Goal: Information Seeking & Learning: Learn about a topic

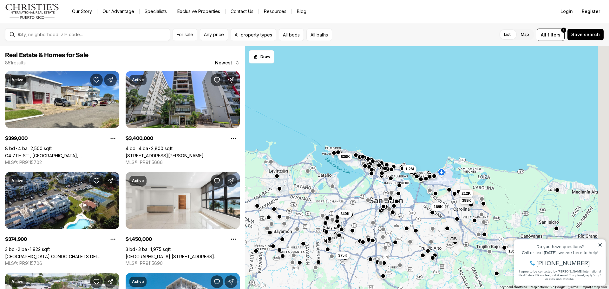
drag, startPoint x: 441, startPoint y: 210, endPoint x: 401, endPoint y: 207, distance: 40.4
click at [395, 207] on div "169K 75K 399K 185K 1.2M 212K 340K 375K 830K 265K" at bounding box center [427, 167] width 364 height 243
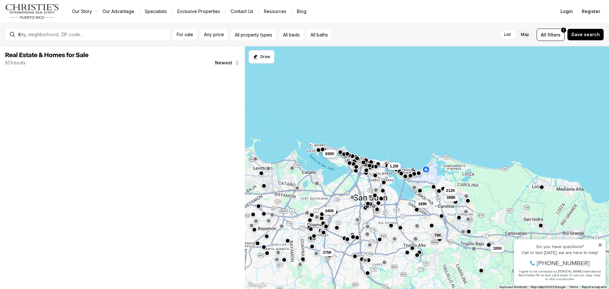
drag, startPoint x: 412, startPoint y: 222, endPoint x: 385, endPoint y: 204, distance: 32.2
click at [381, 203] on div "169K 75K 399K 185K 1.2M 212K 340K 375K 830K 265K" at bounding box center [427, 167] width 364 height 243
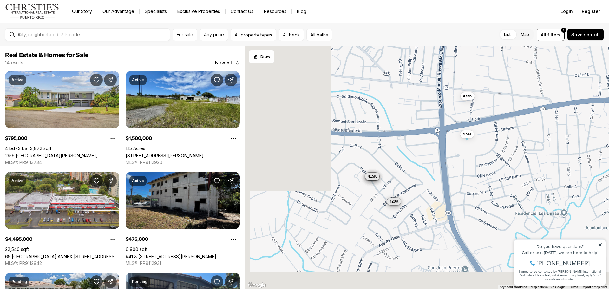
drag, startPoint x: 301, startPoint y: 227, endPoint x: 421, endPoint y: 146, distance: 145.5
click at [421, 146] on div "475K 4.5M 795K 1.5M 420K 220K 415K 420K 415K 420K 420K 415K 420K 420K" at bounding box center [427, 167] width 364 height 243
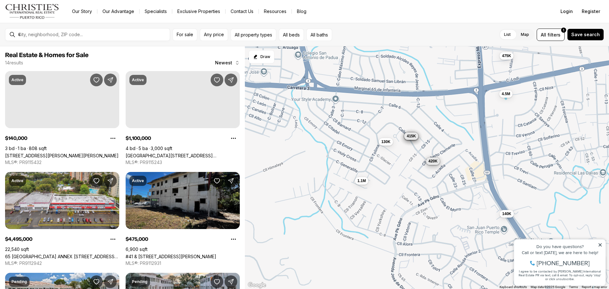
drag, startPoint x: 333, startPoint y: 195, endPoint x: 339, endPoint y: 160, distance: 36.0
click at [339, 160] on div "475K 4.5M 420K 415K 420K 415K 420K 420K 415K 420K 420K 140K 1.1M 130K" at bounding box center [427, 167] width 364 height 243
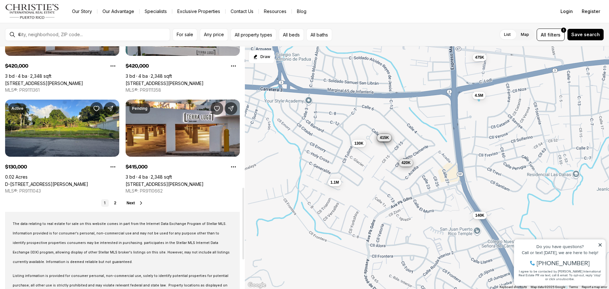
scroll to position [507, 0]
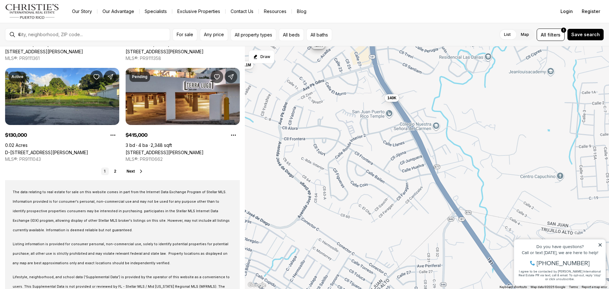
drag, startPoint x: 453, startPoint y: 241, endPoint x: 365, endPoint y: 123, distance: 147.2
click at [365, 123] on div "475K 4.5M 420K 415K 420K 415K 420K 420K 415K 420K 420K 140K 1.1M 130K" at bounding box center [427, 167] width 364 height 243
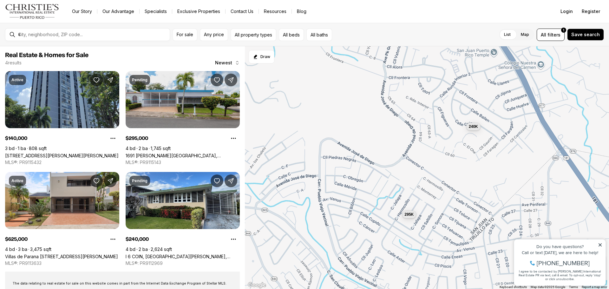
drag, startPoint x: 290, startPoint y: 189, endPoint x: 394, endPoint y: 126, distance: 121.5
click at [394, 126] on div "140K 295K 625K 240K" at bounding box center [427, 167] width 364 height 243
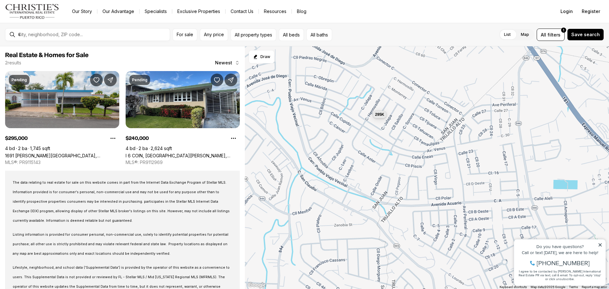
drag, startPoint x: 442, startPoint y: 248, endPoint x: 409, endPoint y: 147, distance: 106.7
click at [409, 147] on div "295K 240K" at bounding box center [427, 167] width 364 height 243
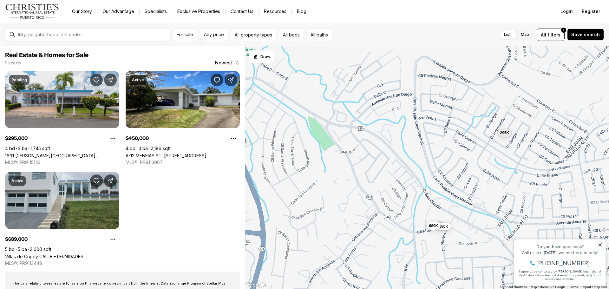
drag, startPoint x: 957, startPoint y: 433, endPoint x: 585, endPoint y: 233, distance: 421.9
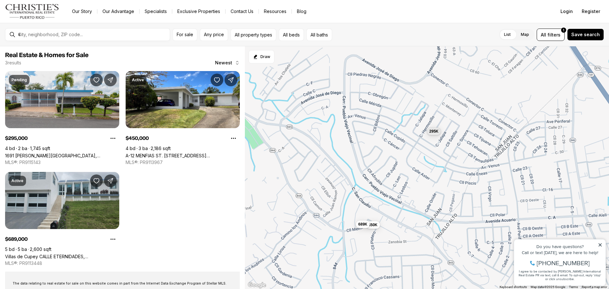
click at [524, 246] on div "Do you have questions?" at bounding box center [559, 246] width 85 height 4
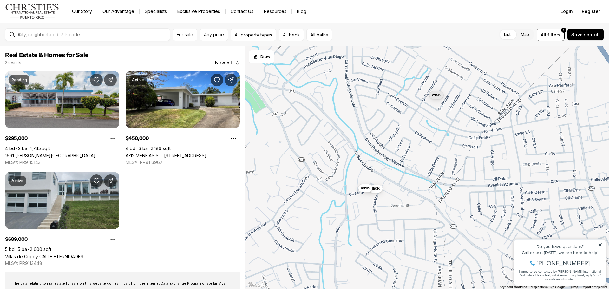
click at [515, 192] on div "295K 450K 689K" at bounding box center [427, 167] width 364 height 243
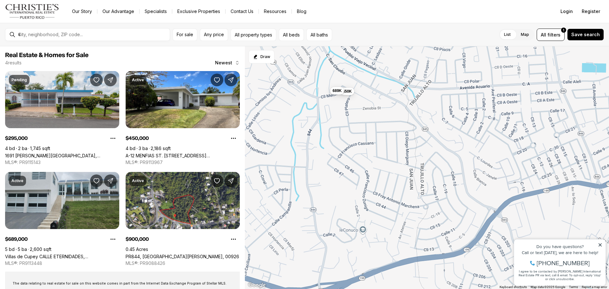
drag, startPoint x: 424, startPoint y: 229, endPoint x: 391, endPoint y: 127, distance: 106.7
click at [394, 129] on div "295K 450K 689K 900K" at bounding box center [427, 167] width 364 height 243
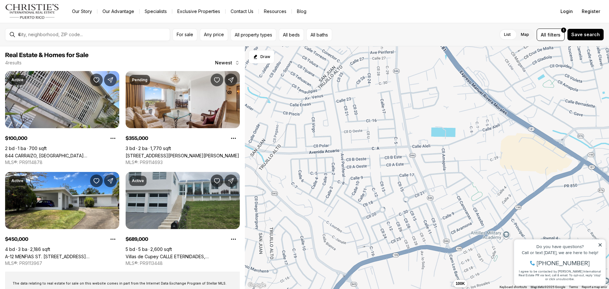
drag, startPoint x: 482, startPoint y: 208, endPoint x: 333, endPoint y: 275, distance: 163.6
click at [333, 275] on div "450K 689K 100K 355K" at bounding box center [427, 167] width 364 height 243
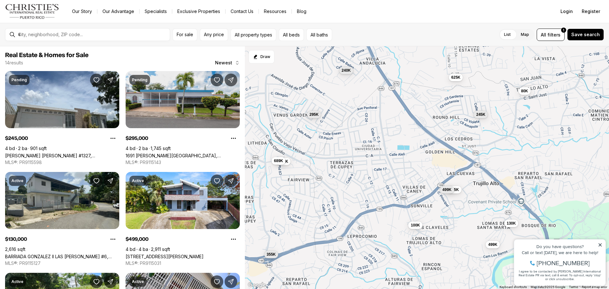
drag, startPoint x: 463, startPoint y: 131, endPoint x: 400, endPoint y: 164, distance: 71.1
click at [400, 164] on div "100K 245K 295K 125K 499K 130K 499K 355K 80K 450K 625K 689K 395K 240K" at bounding box center [427, 167] width 364 height 243
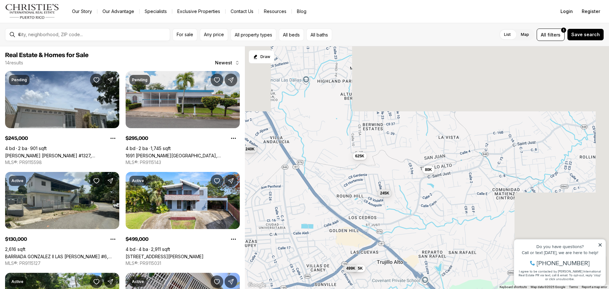
drag, startPoint x: 475, startPoint y: 131, endPoint x: 370, endPoint y: 215, distance: 134.3
click at [370, 215] on div "100K 245K 295K 125K 499K 130K 499K 355K 80K 450K 625K 689K 395K 240K" at bounding box center [427, 167] width 364 height 243
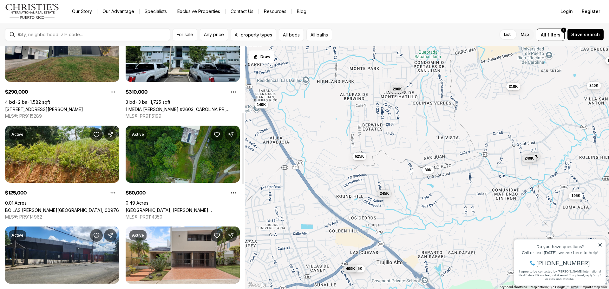
scroll to position [222, 0]
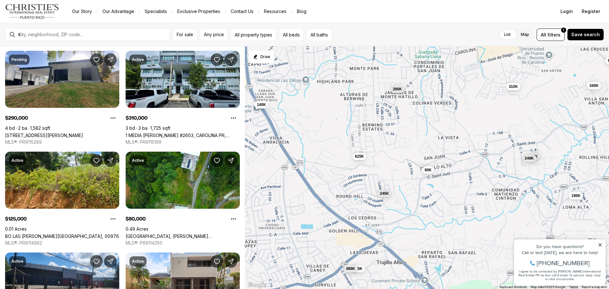
drag, startPoint x: 322, startPoint y: 247, endPoint x: 355, endPoint y: 210, distance: 49.7
click at [356, 210] on div "245K 125K 499K 80K 625K 75K 195K 140K 290K 310K 900K 340K 249K" at bounding box center [427, 167] width 364 height 243
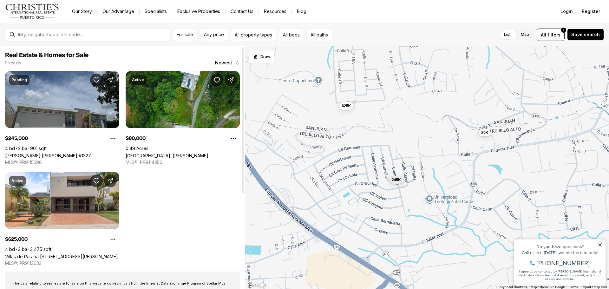
click at [45, 153] on link "[PERSON_NAME] [PERSON_NAME] #1327, [PERSON_NAME][GEOGRAPHIC_DATA], 00976" at bounding box center [62, 155] width 114 height 5
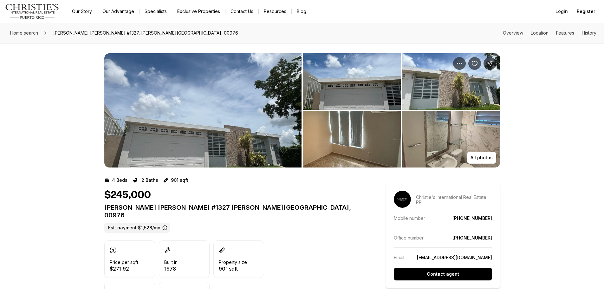
click at [488, 157] on p "All photos" at bounding box center [482, 157] width 22 height 5
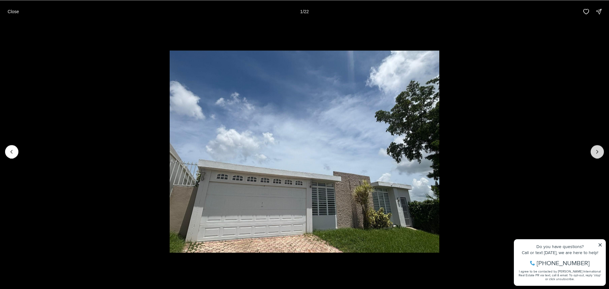
click at [598, 147] on button "Next slide" at bounding box center [596, 151] width 13 height 13
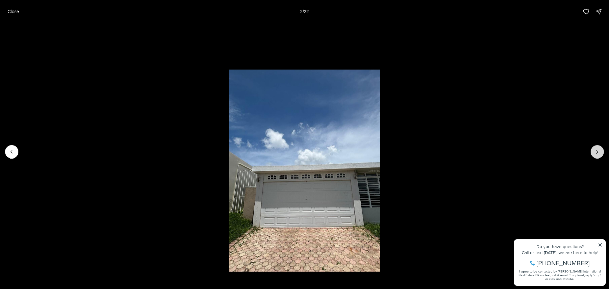
click at [598, 147] on button "Next slide" at bounding box center [596, 151] width 13 height 13
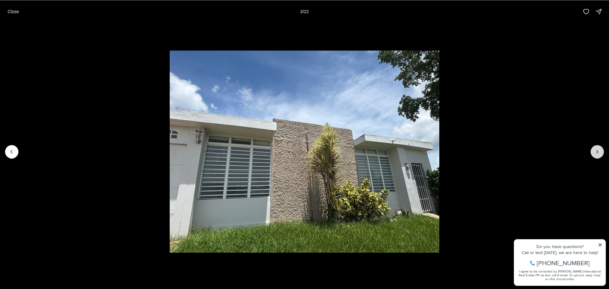
click at [598, 147] on button "Next slide" at bounding box center [596, 151] width 13 height 13
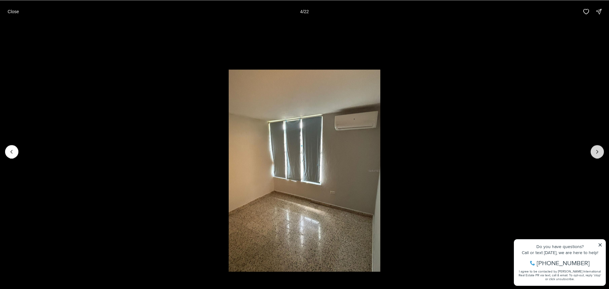
click at [598, 147] on button "Next slide" at bounding box center [596, 151] width 13 height 13
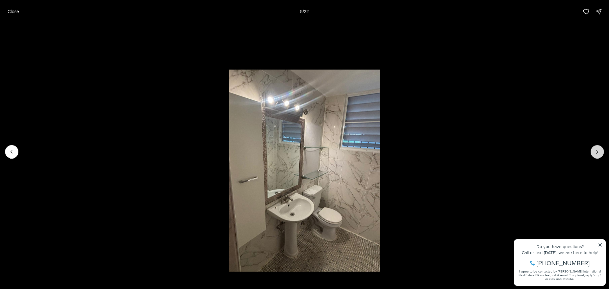
click at [598, 147] on button "Next slide" at bounding box center [596, 151] width 13 height 13
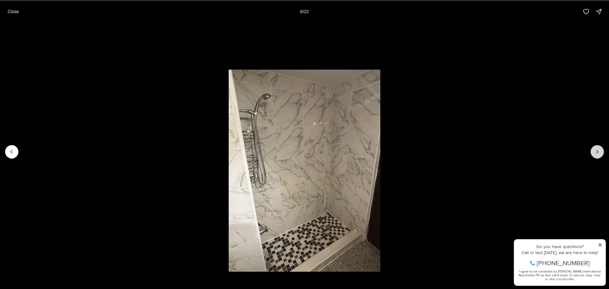
click at [598, 147] on button "Next slide" at bounding box center [596, 151] width 13 height 13
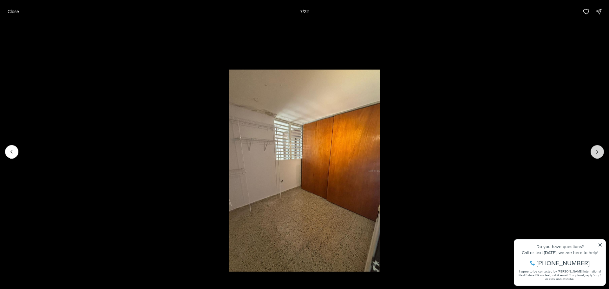
click at [598, 147] on button "Next slide" at bounding box center [596, 151] width 13 height 13
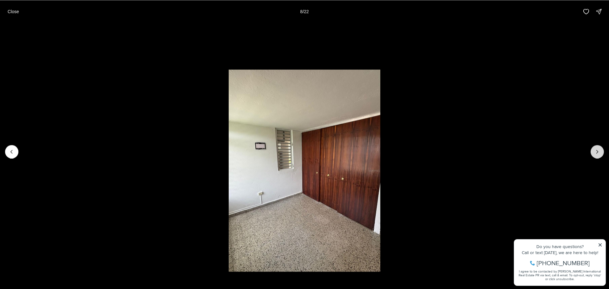
click at [598, 147] on button "Next slide" at bounding box center [596, 151] width 13 height 13
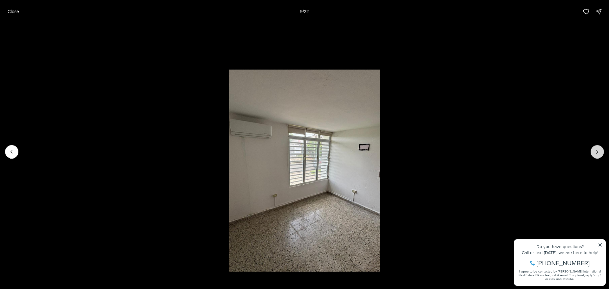
click at [598, 147] on button "Next slide" at bounding box center [596, 151] width 13 height 13
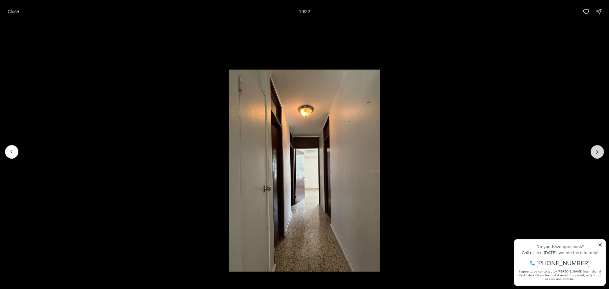
click at [597, 147] on button "Next slide" at bounding box center [596, 151] width 13 height 13
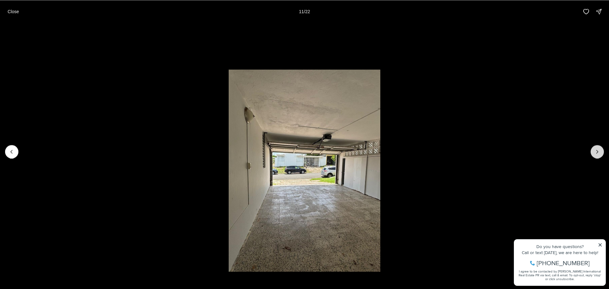
click at [597, 147] on button "Next slide" at bounding box center [596, 151] width 13 height 13
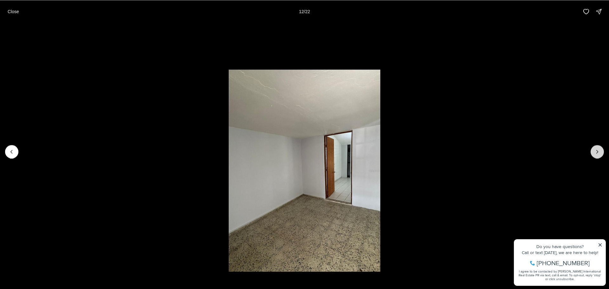
click at [597, 147] on button "Next slide" at bounding box center [596, 151] width 13 height 13
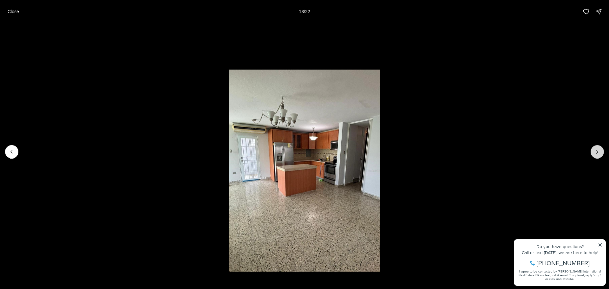
click at [597, 147] on button "Next slide" at bounding box center [596, 151] width 13 height 13
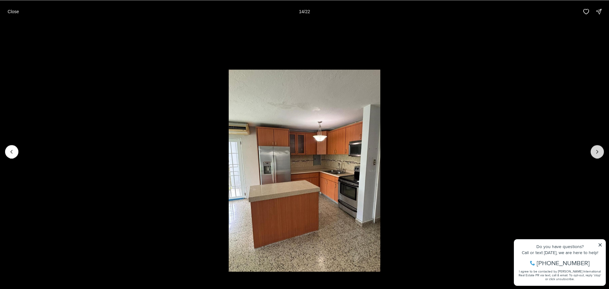
click at [597, 147] on button "Next slide" at bounding box center [596, 151] width 13 height 13
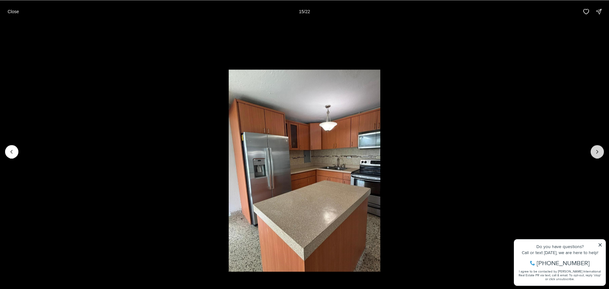
click at [597, 147] on button "Next slide" at bounding box center [596, 151] width 13 height 13
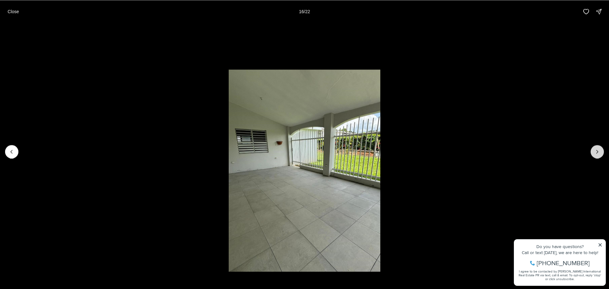
click at [597, 147] on button "Next slide" at bounding box center [596, 151] width 13 height 13
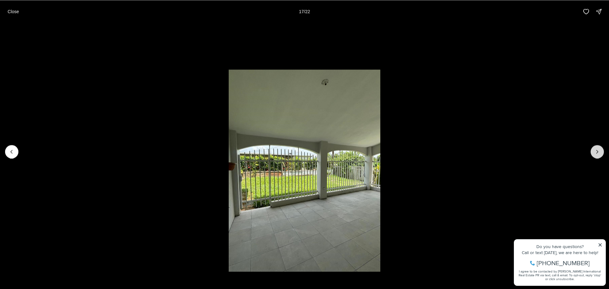
click at [597, 147] on button "Next slide" at bounding box center [596, 151] width 13 height 13
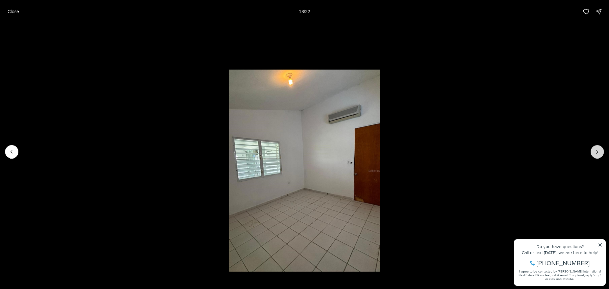
click at [597, 147] on button "Next slide" at bounding box center [596, 151] width 13 height 13
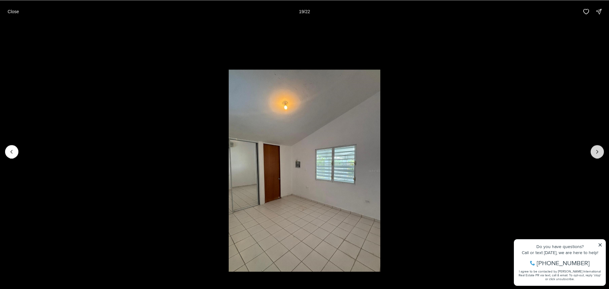
click at [597, 147] on button "Next slide" at bounding box center [596, 151] width 13 height 13
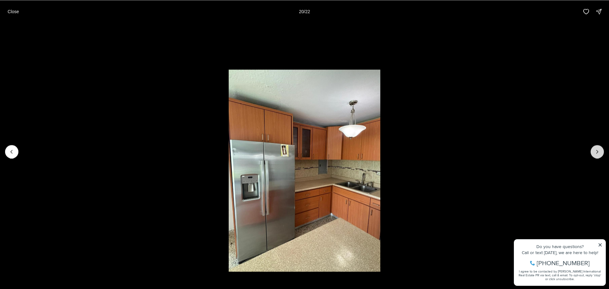
click at [597, 147] on button "Next slide" at bounding box center [596, 151] width 13 height 13
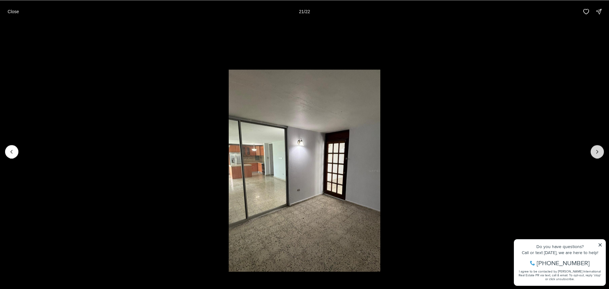
click at [597, 147] on button "Next slide" at bounding box center [596, 151] width 13 height 13
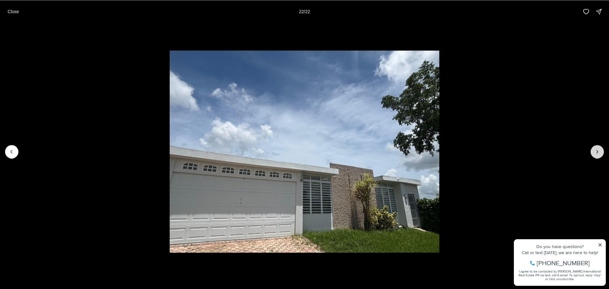
click at [597, 147] on div at bounding box center [596, 151] width 13 height 13
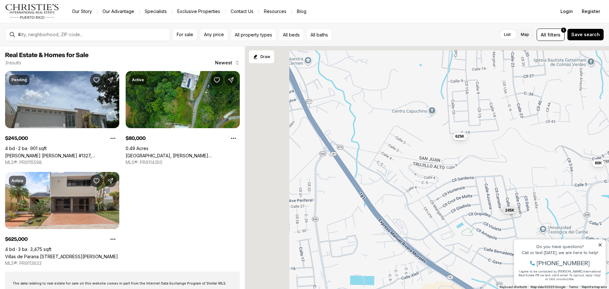
drag, startPoint x: 334, startPoint y: 198, endPoint x: 445, endPoint y: 221, distance: 113.6
click at [455, 227] on div "245K 80K 625K" at bounding box center [427, 167] width 364 height 243
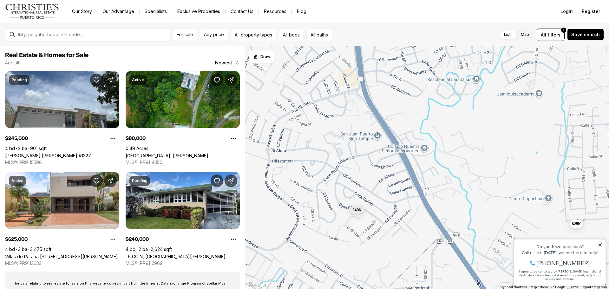
drag, startPoint x: 382, startPoint y: 156, endPoint x: 484, endPoint y: 242, distance: 133.5
click at [484, 242] on div "245K 80K 625K 240K" at bounding box center [427, 167] width 364 height 243
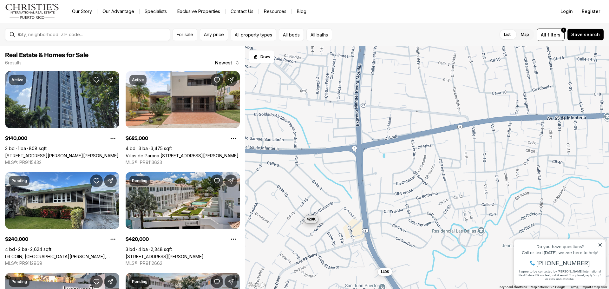
drag, startPoint x: 366, startPoint y: 150, endPoint x: 371, endPoint y: 304, distance: 153.6
click at [371, 289] on html "Go to: Homepage Our Story Our Advantage Specialists Exclusive Properties Contac…" at bounding box center [304, 144] width 609 height 289
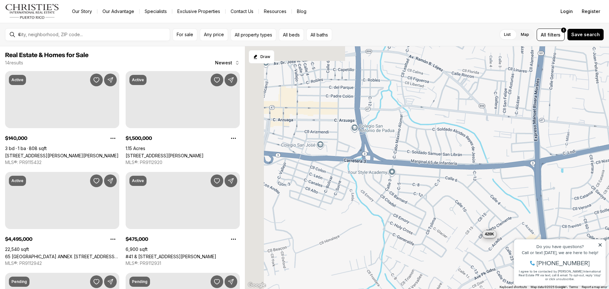
drag, startPoint x: 280, startPoint y: 180, endPoint x: 468, endPoint y: 193, distance: 188.5
click at [468, 193] on div "140K 420K 420K 420K" at bounding box center [427, 167] width 364 height 243
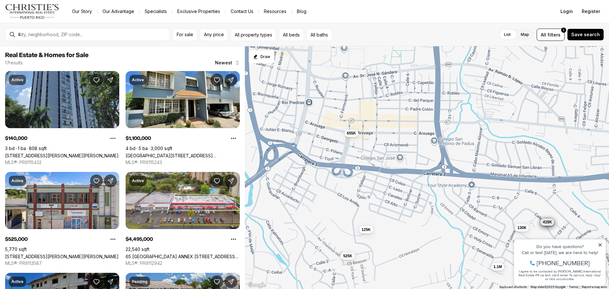
drag, startPoint x: 316, startPoint y: 139, endPoint x: 382, endPoint y: 153, distance: 67.5
click at [382, 153] on div "140K 420K 420K 420K 4.5M 475K 415K 420K 415K 420K 420K 130K 415K 1.1M 525K 655K…" at bounding box center [427, 167] width 364 height 243
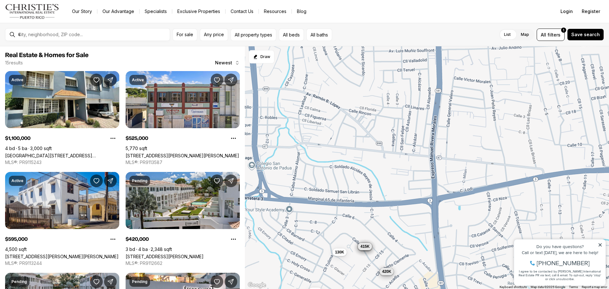
drag, startPoint x: 453, startPoint y: 169, endPoint x: 269, endPoint y: 194, distance: 185.6
click at [269, 194] on div "420K 420K 420K 415K 420K 415K 420K 420K 130K 415K 1.1M 525K 655K 125K 595K" at bounding box center [427, 167] width 364 height 243
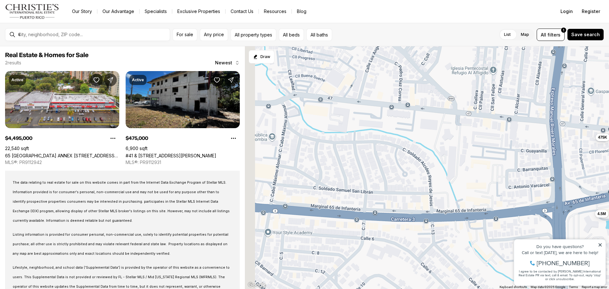
drag, startPoint x: 402, startPoint y: 122, endPoint x: 424, endPoint y: 150, distance: 36.1
click at [424, 150] on div "4.5M 475K" at bounding box center [427, 167] width 364 height 243
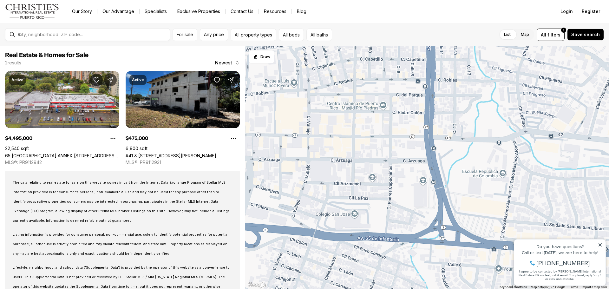
drag, startPoint x: 790, startPoint y: 440, endPoint x: 515, endPoint y: 269, distance: 323.9
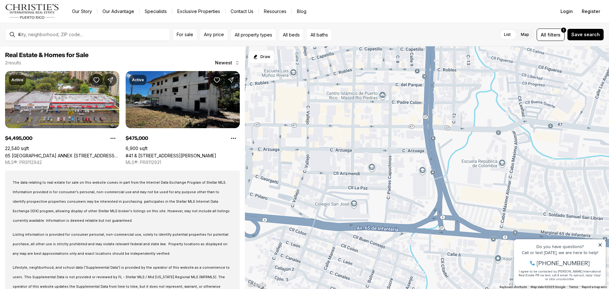
click at [601, 276] on div "I agree to be contacted by [PERSON_NAME] International Real Estate PR via text,…" at bounding box center [559, 274] width 85 height 11
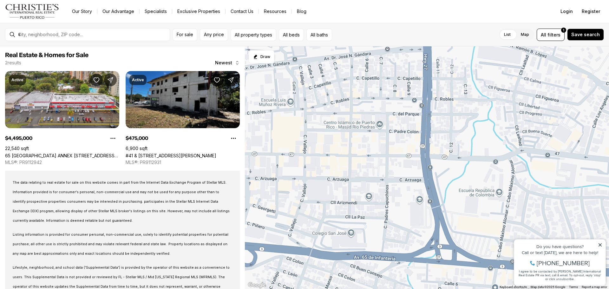
click at [609, 264] on div "Property added to favorites View 3 saved properties Property added to favorites…" at bounding box center [560, 259] width 98 height 59
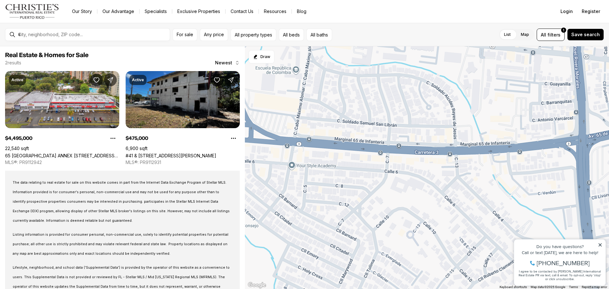
click at [307, 141] on div "4.5M 475K" at bounding box center [427, 167] width 364 height 243
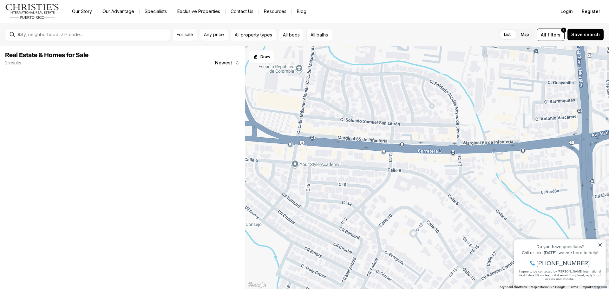
drag, startPoint x: 255, startPoint y: 76, endPoint x: 260, endPoint y: 165, distance: 89.6
click at [532, 289] on html "Go to: Homepage Our Story Our Advantage Specialists Exclusive Properties Contac…" at bounding box center [304, 144] width 609 height 289
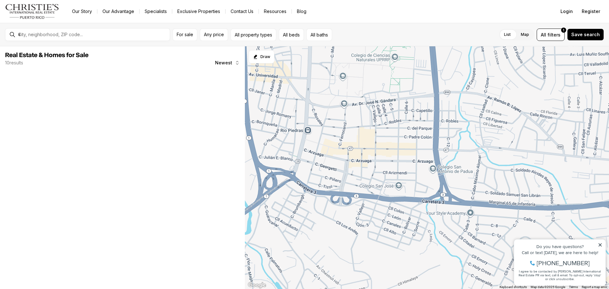
drag, startPoint x: 276, startPoint y: 89, endPoint x: 247, endPoint y: 134, distance: 53.2
click at [449, 99] on div "420K 415K 420K 415K 420K 420K 130K 415K 420K 420K" at bounding box center [427, 167] width 364 height 243
